Goal: Task Accomplishment & Management: Complete application form

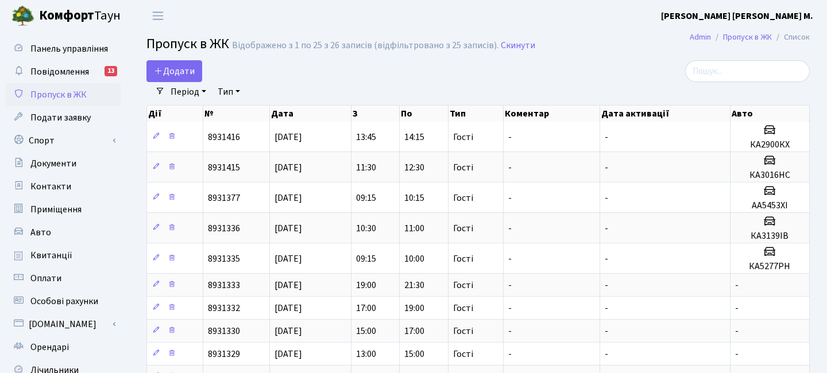
select select "25"
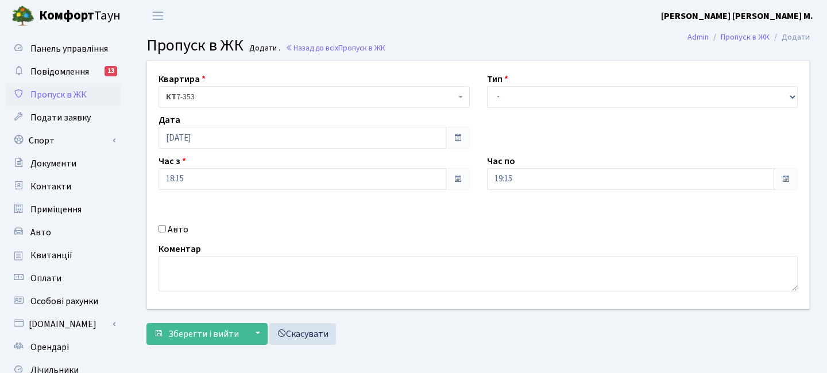
click at [172, 230] on label "Авто" at bounding box center [178, 230] width 21 height 14
click at [166, 230] on input "Авто" at bounding box center [162, 228] width 7 height 7
checkbox input "true"
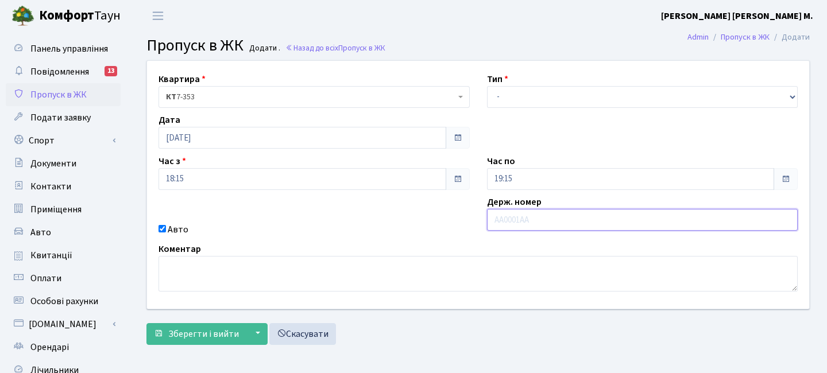
paste input "AA3107YA"
type input "AA3107YA"
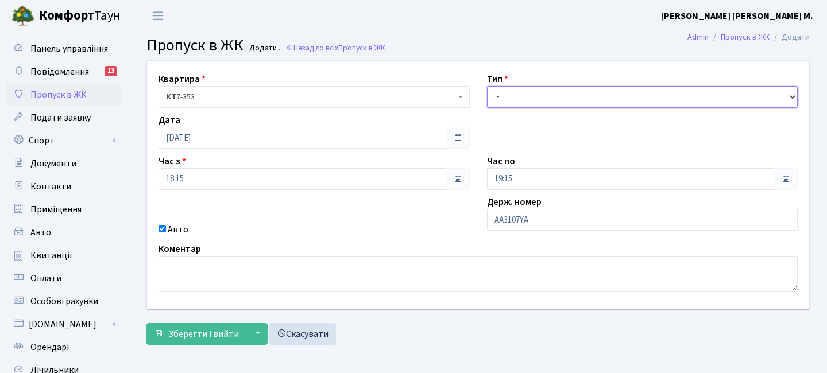
click at [560, 88] on select "- Доставка Таксі Гості Сервіс" at bounding box center [642, 97] width 311 height 22
select select "3"
click at [487, 86] on select "- Доставка Таксі Гості Сервіс" at bounding box center [642, 97] width 311 height 22
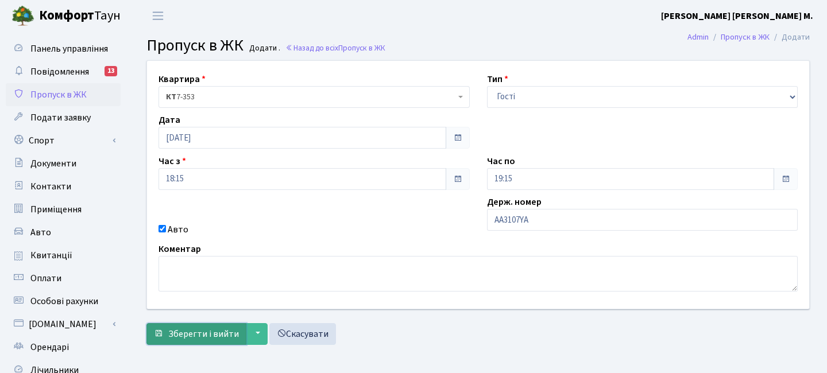
click at [242, 328] on button "Зберегти і вийти" at bounding box center [196, 334] width 100 height 22
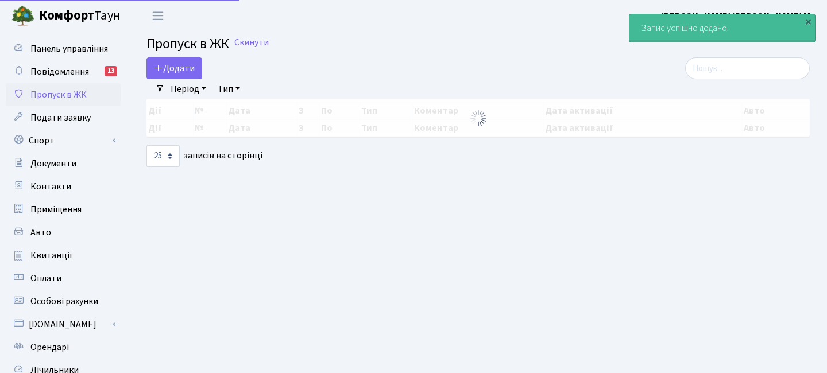
select select "25"
